Goal: Information Seeking & Learning: Learn about a topic

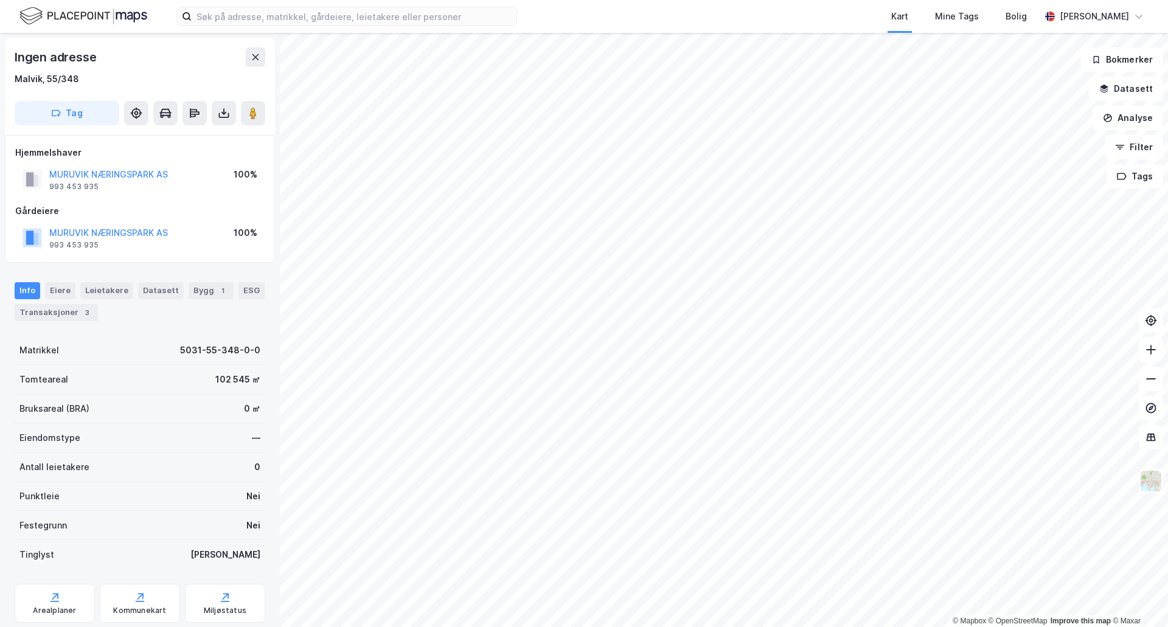
click at [103, 238] on div "MURUVIK NÆRINGSPARK AS" at bounding box center [108, 233] width 119 height 15
drag, startPoint x: 93, startPoint y: 215, endPoint x: 91, endPoint y: 226, distance: 11.1
click at [91, 215] on div "Gårdeiere" at bounding box center [139, 211] width 249 height 15
click at [0, 0] on button "MURUVIK NÆRINGSPARK AS" at bounding box center [0, 0] width 0 height 0
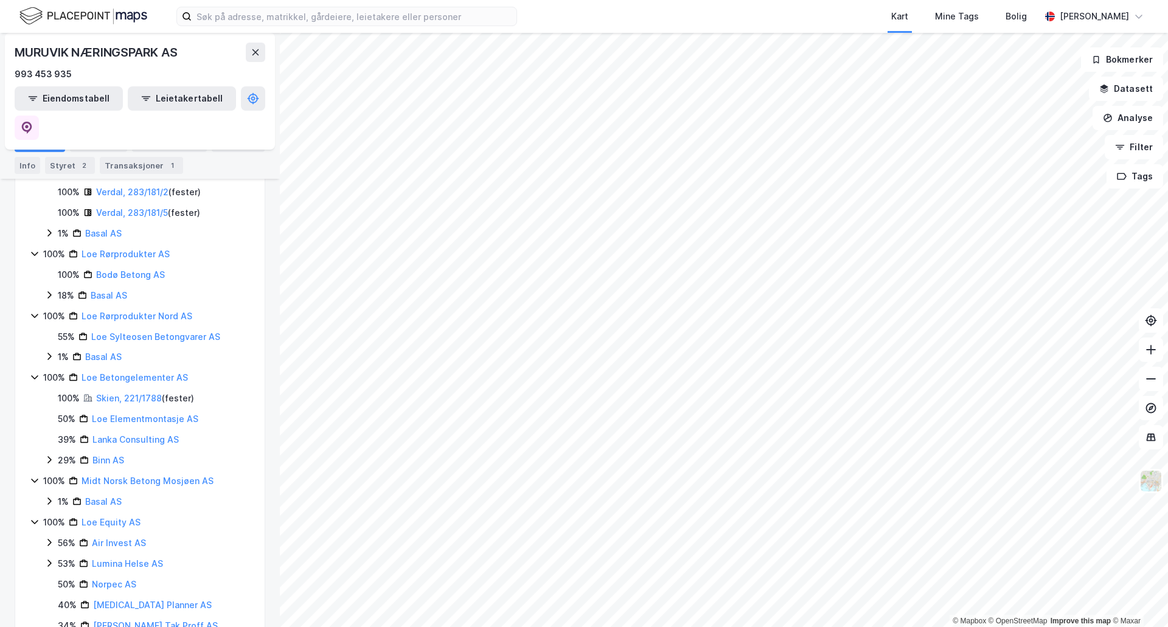
scroll to position [791, 0]
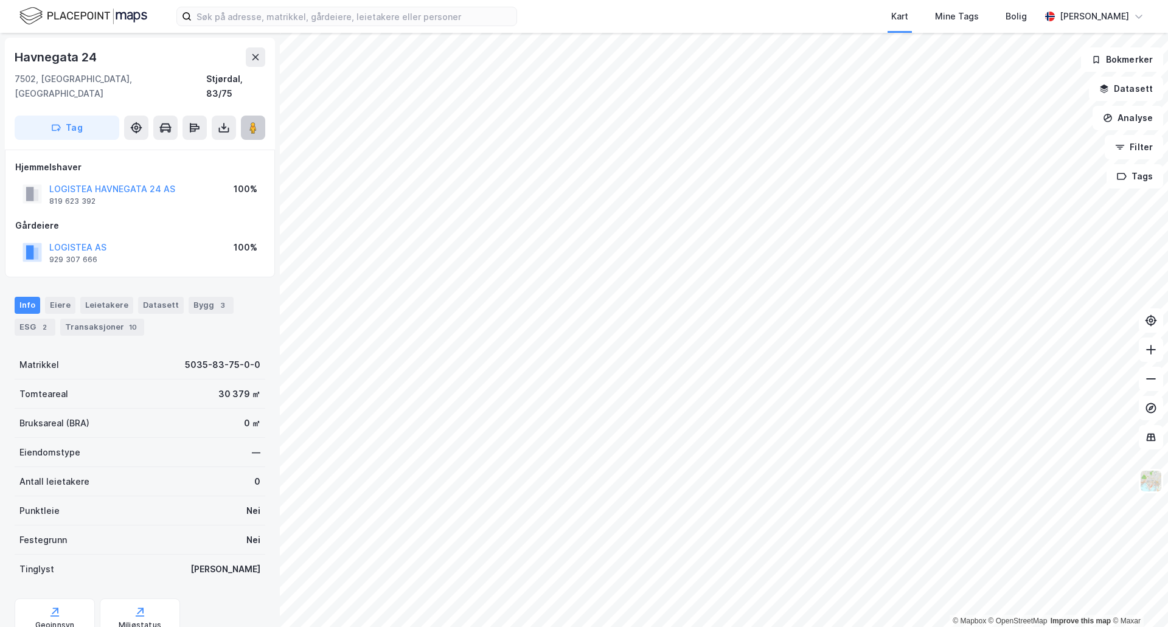
click at [254, 122] on image at bounding box center [252, 128] width 7 height 12
click at [252, 122] on image at bounding box center [252, 128] width 7 height 12
click at [47, 321] on div "2" at bounding box center [44, 327] width 12 height 12
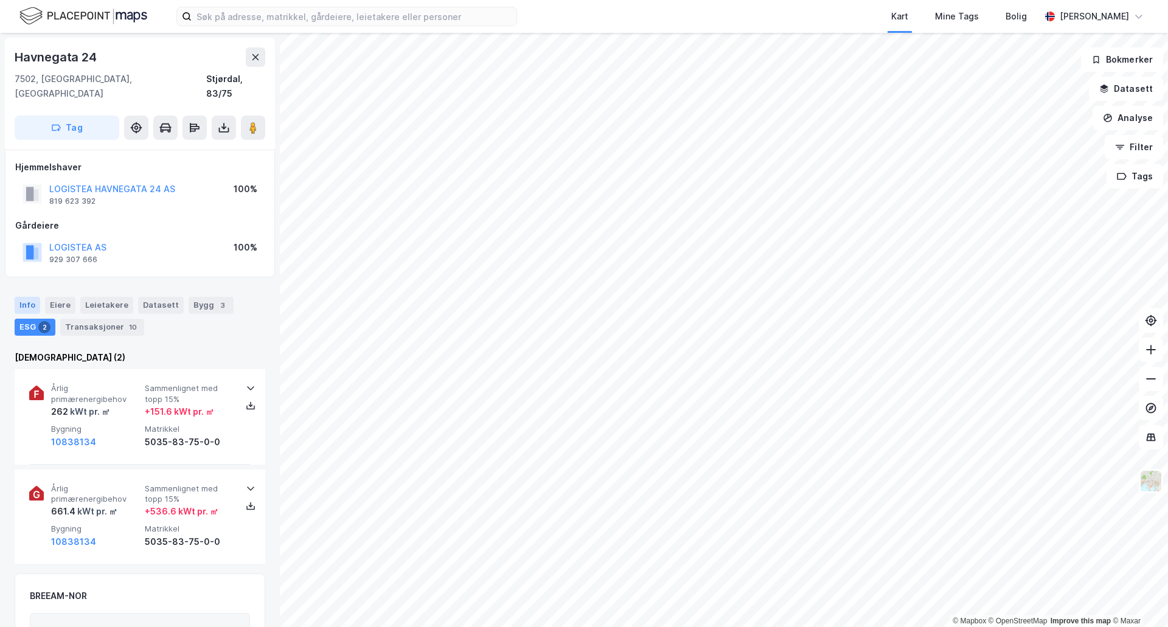
click at [37, 297] on div "Info" at bounding box center [28, 305] width 26 height 17
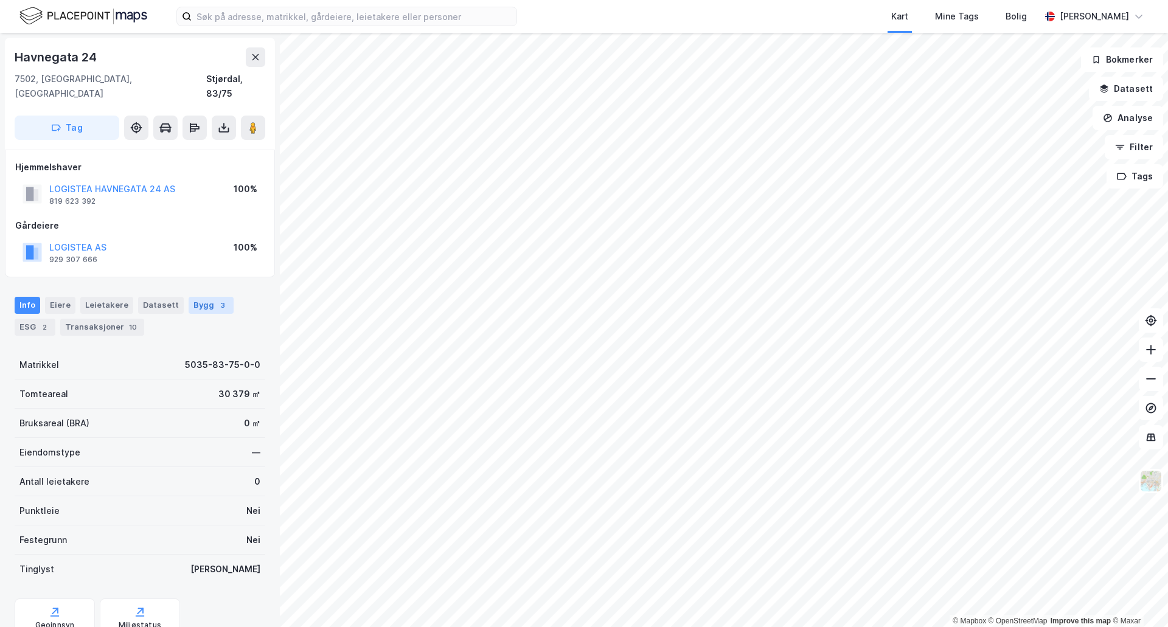
click at [201, 297] on div "Bygg 3" at bounding box center [211, 305] width 45 height 17
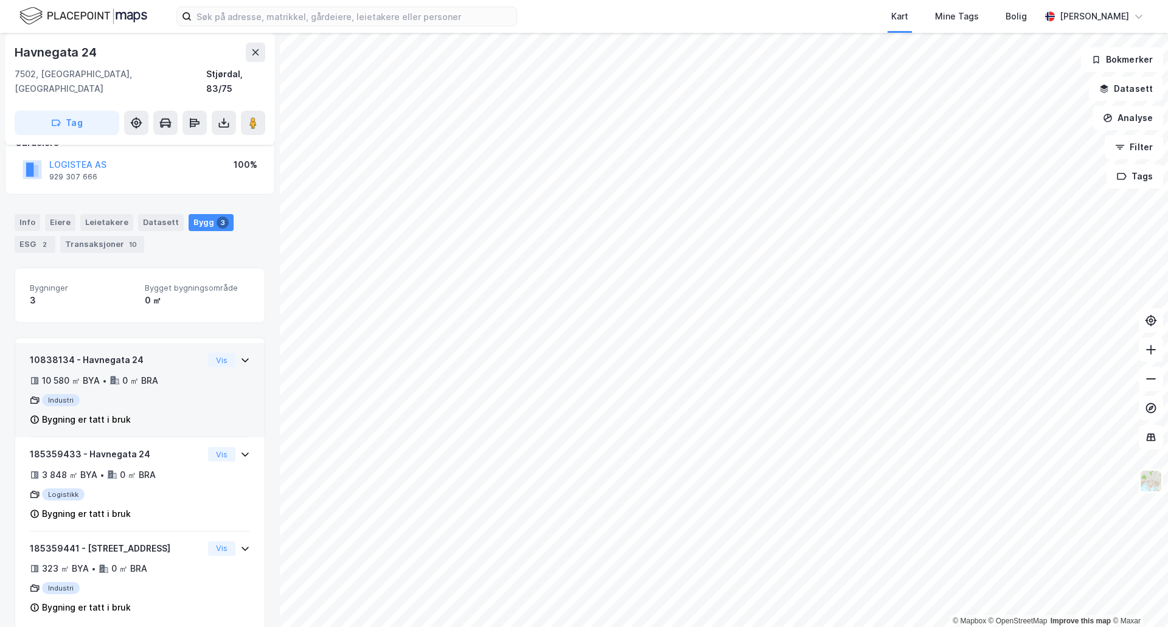
scroll to position [86, 0]
